Goal: Task Accomplishment & Management: Complete application form

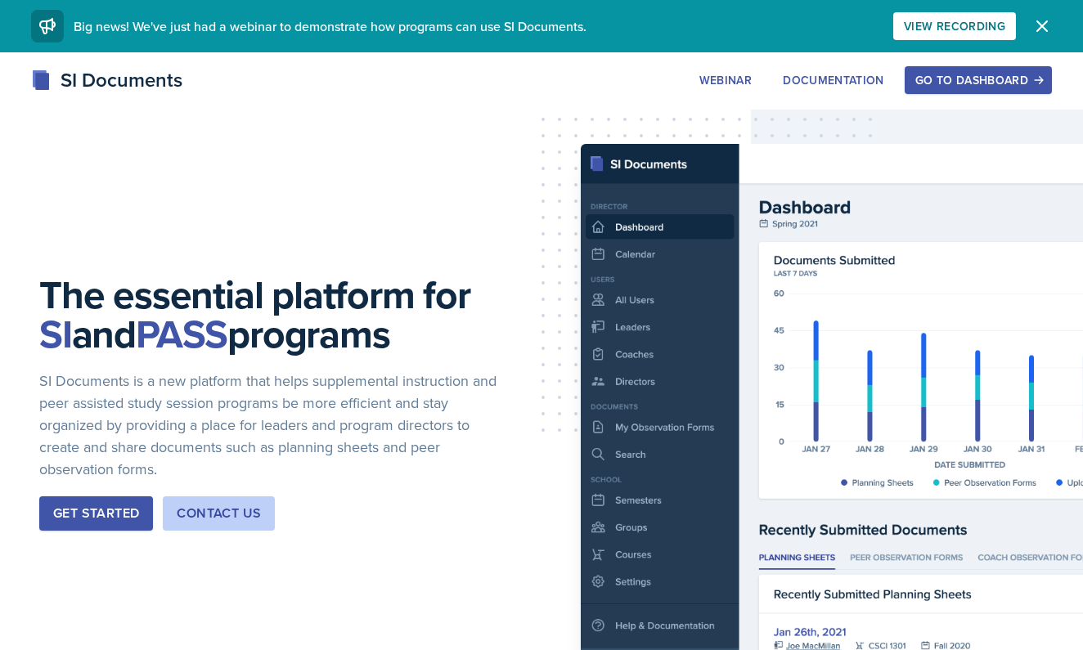
click at [994, 83] on div "Go to Dashboard" at bounding box center [978, 80] width 126 height 13
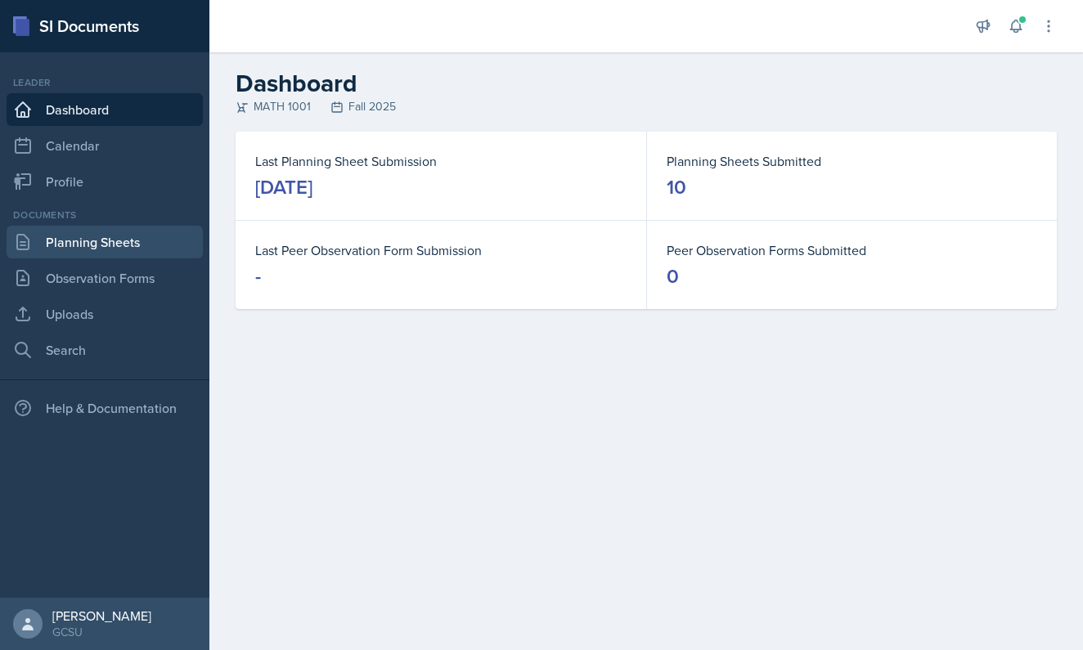
click at [165, 251] on link "Planning Sheets" at bounding box center [105, 242] width 196 height 33
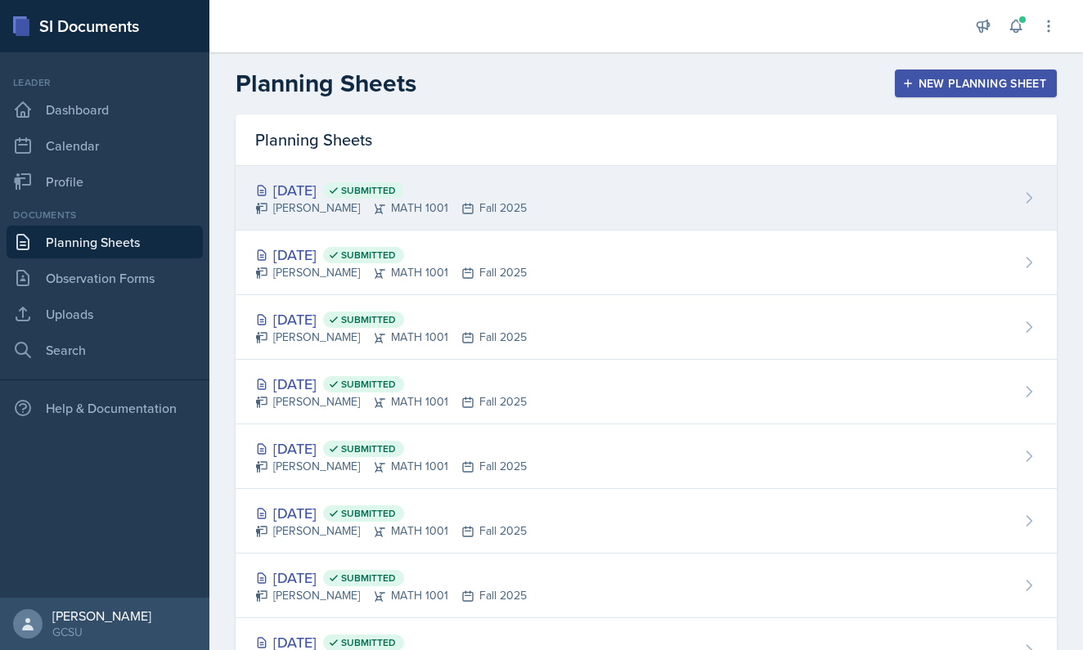
click at [373, 210] on icon at bounding box center [379, 208] width 13 height 13
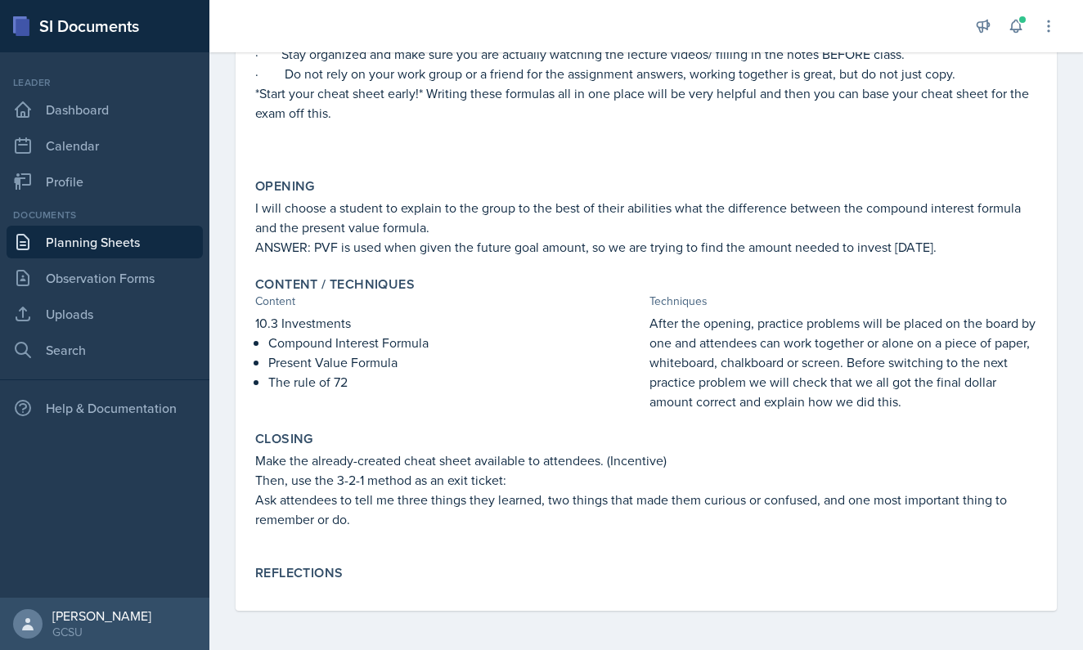
scroll to position [307, 0]
click at [352, 579] on div "Reflections" at bounding box center [646, 573] width 782 height 16
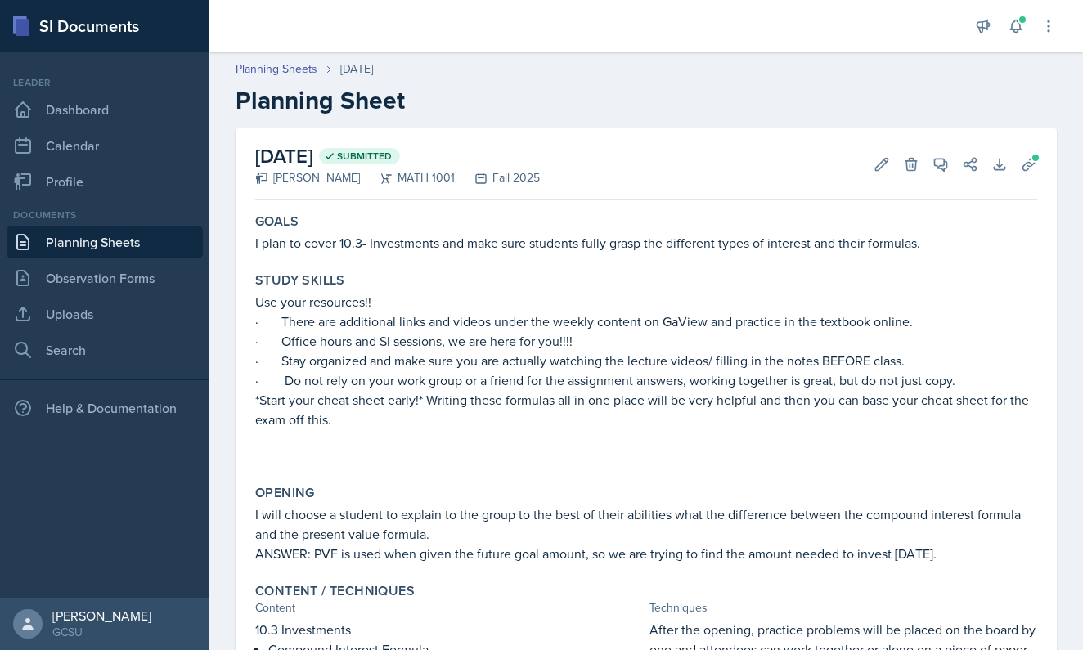
scroll to position [0, 0]
click at [878, 165] on icon at bounding box center [882, 164] width 12 height 12
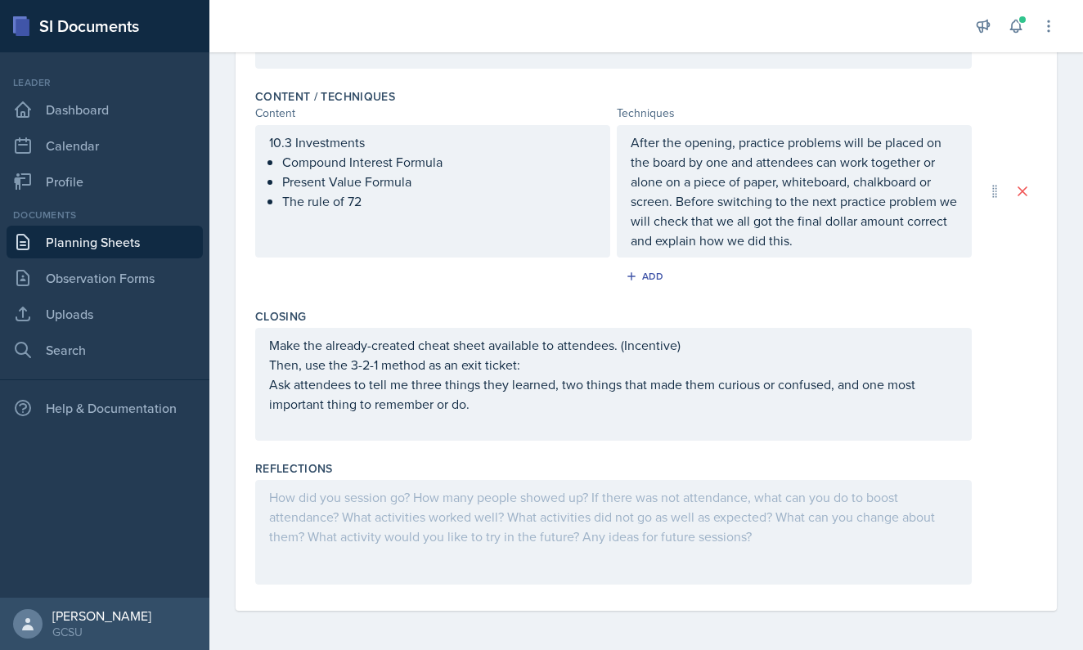
scroll to position [602, 0]
click at [506, 536] on div at bounding box center [613, 532] width 716 height 105
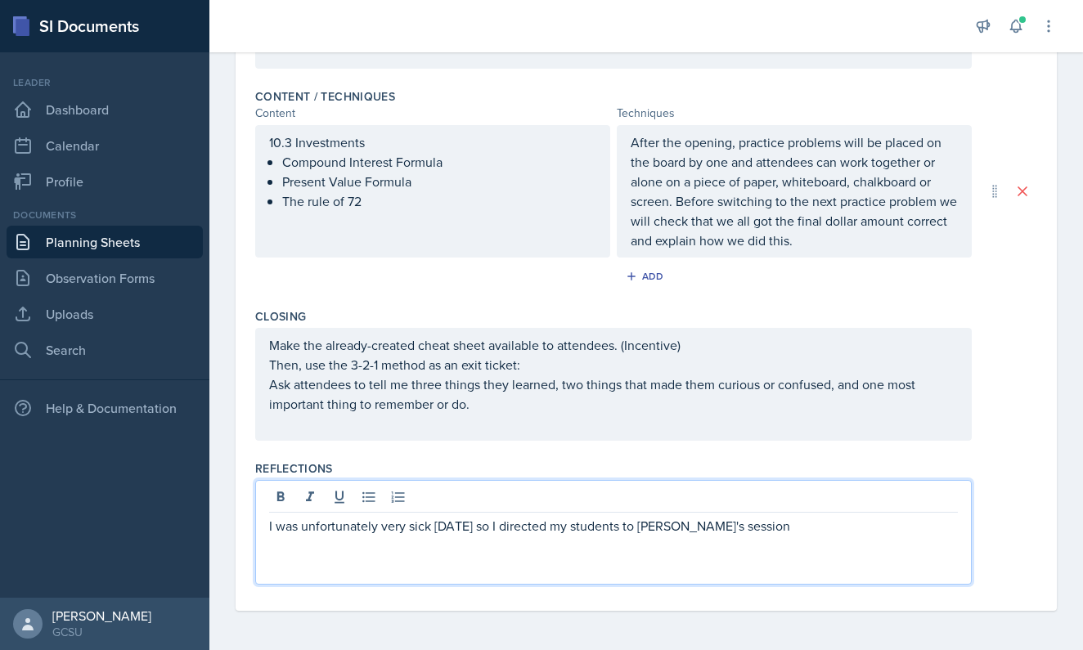
click at [694, 532] on p "I was unfortunately very sick [DATE] so I directed my students to [PERSON_NAME]…" at bounding box center [613, 526] width 689 height 20
click at [766, 530] on p "I was unfortunately very sick [DATE] so I directed my students to [PERSON_NAME]…" at bounding box center [613, 526] width 689 height 20
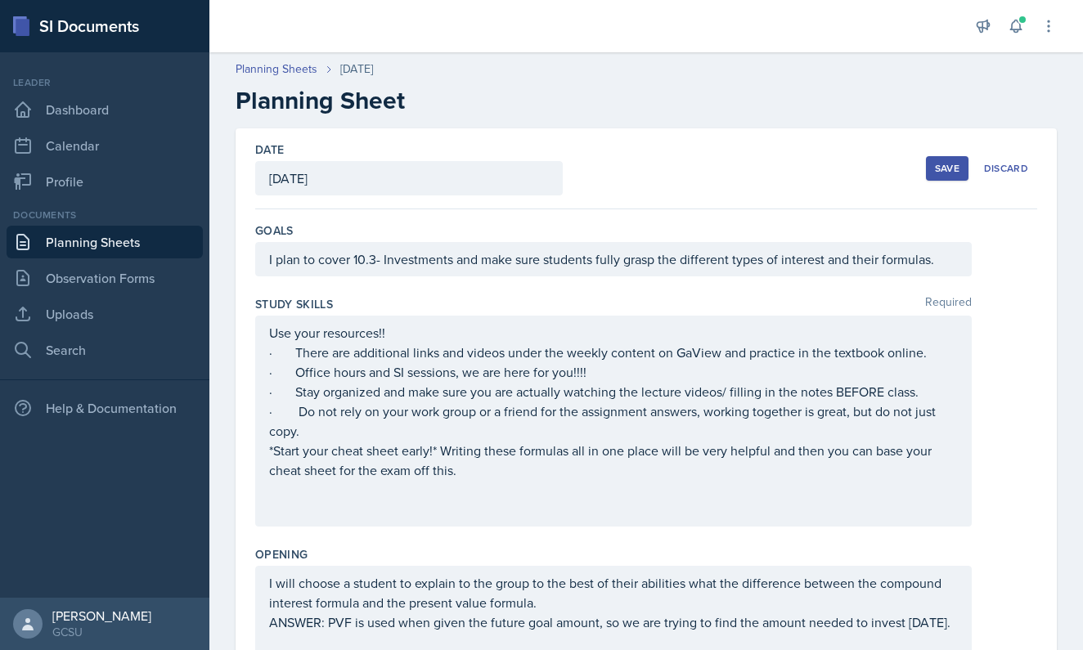
scroll to position [0, 0]
click at [934, 169] on button "Save" at bounding box center [947, 168] width 43 height 25
